Goal: Find specific page/section: Find specific page/section

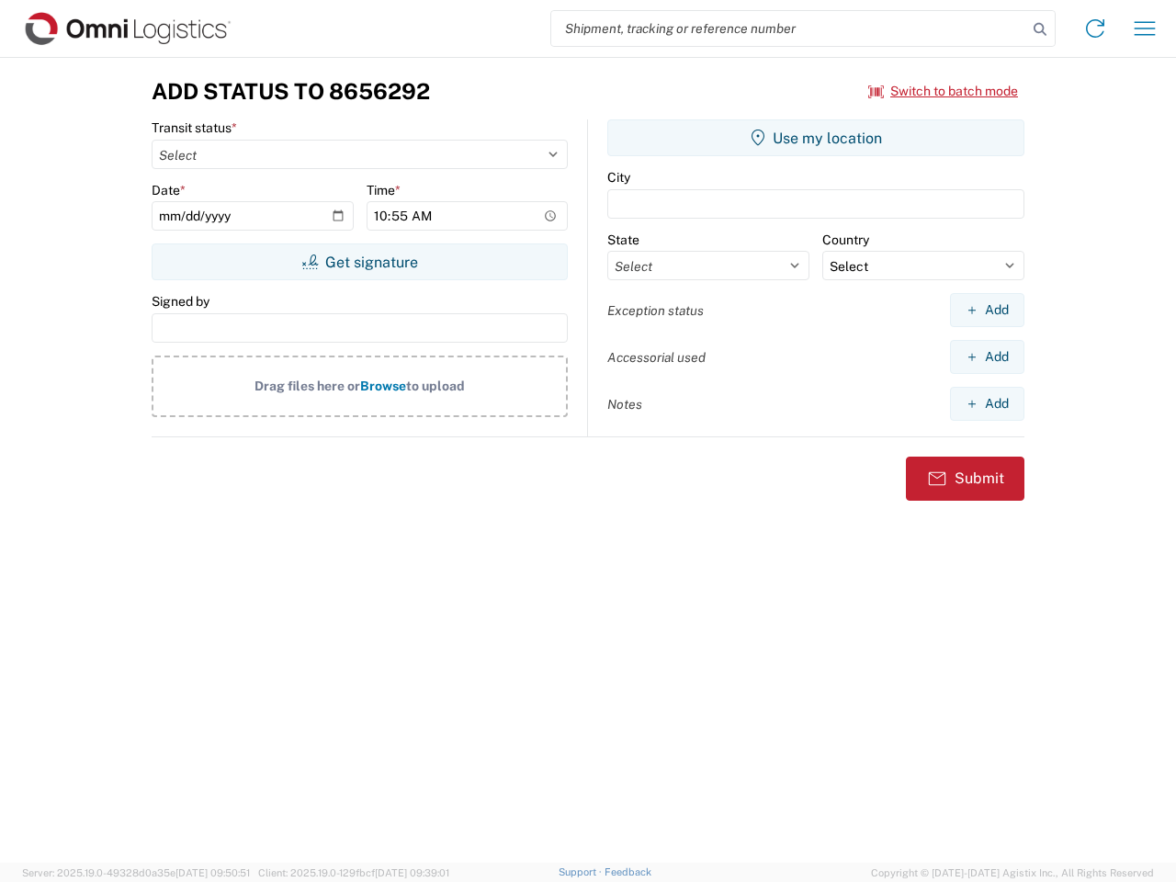
click at [789, 28] on input "search" at bounding box center [789, 28] width 476 height 35
click at [1040, 29] on icon at bounding box center [1040, 30] width 26 height 26
click at [1095, 28] on icon at bounding box center [1094, 28] width 29 height 29
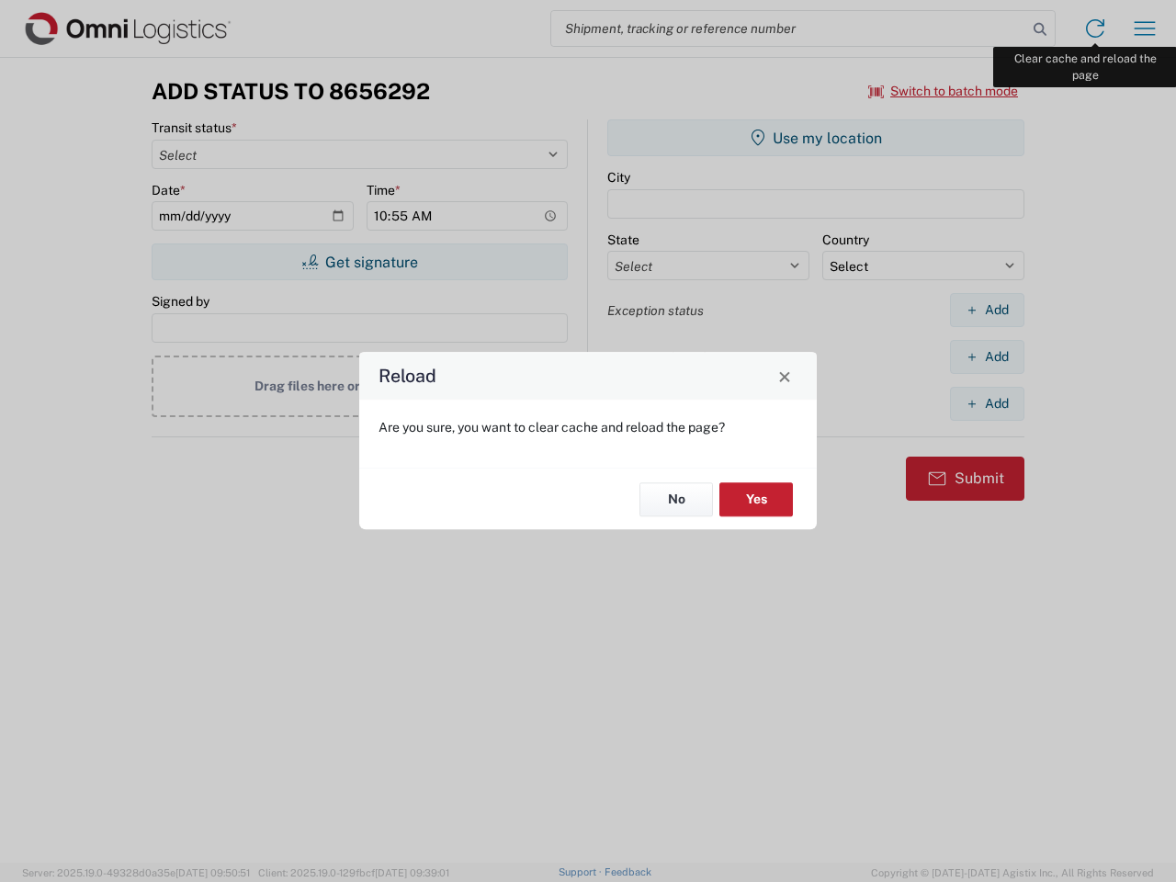
click at [1145, 28] on div "Reload Are you sure, you want to clear cache and reload the page? No Yes" at bounding box center [588, 441] width 1176 height 882
click at [943, 91] on div "Reload Are you sure, you want to clear cache and reload the page? No Yes" at bounding box center [588, 441] width 1176 height 882
click at [359, 262] on div "Reload Are you sure, you want to clear cache and reload the page? No Yes" at bounding box center [588, 441] width 1176 height 882
click at [816, 138] on div "Reload Are you sure, you want to clear cache and reload the page? No Yes" at bounding box center [588, 441] width 1176 height 882
click at [987, 310] on div "Reload Are you sure, you want to clear cache and reload the page? No Yes" at bounding box center [588, 441] width 1176 height 882
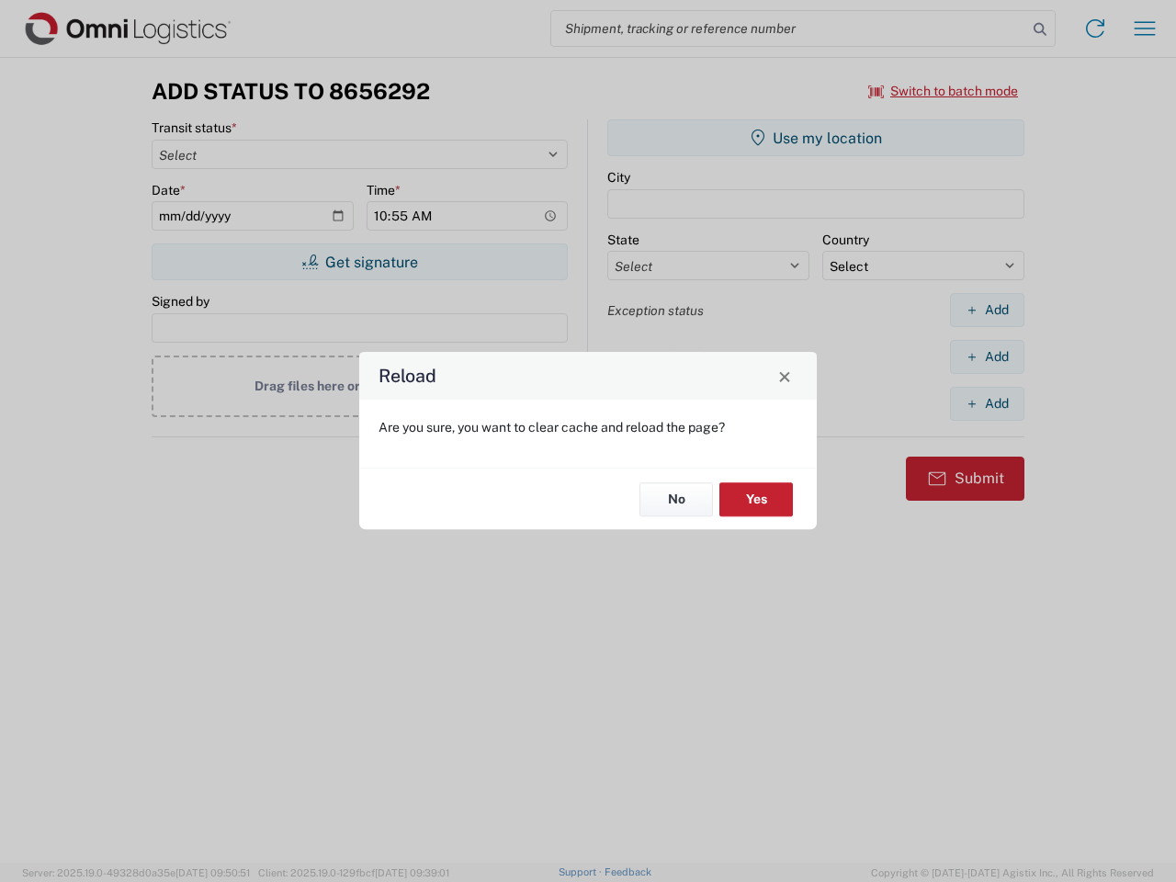
click at [987, 356] on div "Reload Are you sure, you want to clear cache and reload the page? No Yes" at bounding box center [588, 441] width 1176 height 882
click at [987, 403] on div "Reload Are you sure, you want to clear cache and reload the page? No Yes" at bounding box center [588, 441] width 1176 height 882
